Goal: Task Accomplishment & Management: Manage account settings

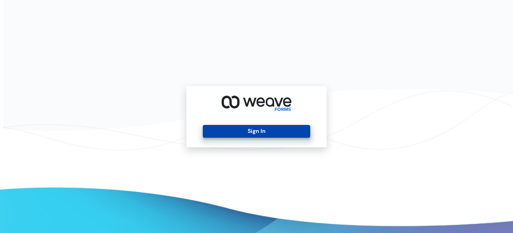
click at [260, 131] on button "Sign In" at bounding box center [256, 131] width 107 height 13
